Goal: Contribute content: Contribute content

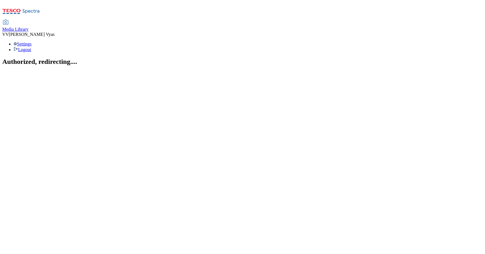
click at [29, 27] on span "Media Library" at bounding box center [15, 29] width 26 height 5
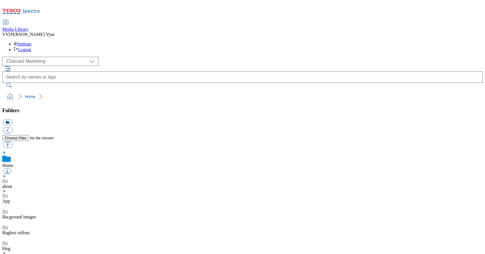
scroll to position [193, 0]
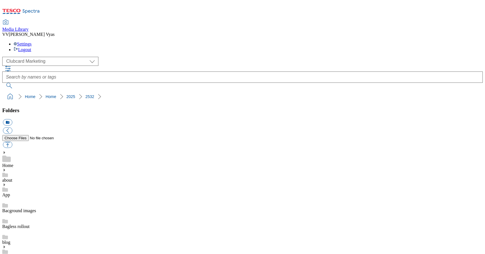
click at [12, 142] on button "button" at bounding box center [7, 145] width 9 height 7
type input "C:\fakepath\2531-CC-Hero-Clubcard-Latest CC-Cinema.jpg"
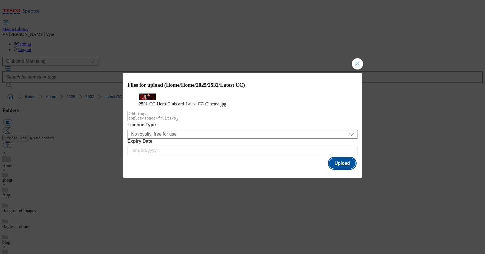
click at [337, 169] on button "Upload" at bounding box center [342, 163] width 27 height 11
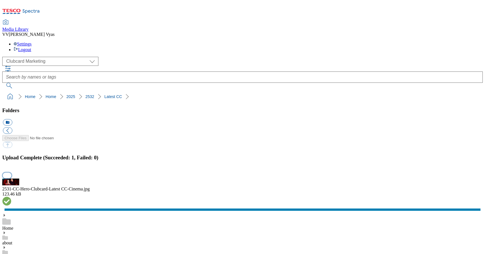
click at [11, 173] on button "button" at bounding box center [7, 175] width 8 height 5
